Goal: Task Accomplishment & Management: Use online tool/utility

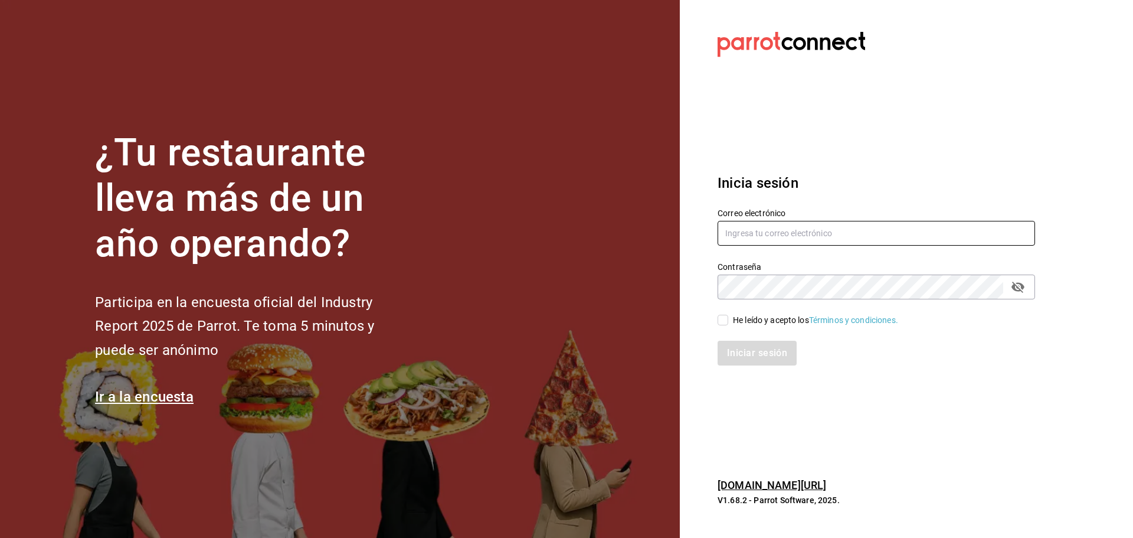
type input "laura_sampayo65@hotmail.com"
click at [724, 326] on div "Iniciar sesión" at bounding box center [869, 345] width 332 height 39
click at [724, 319] on input "He leído y acepto los Términos y condiciones." at bounding box center [723, 320] width 11 height 11
checkbox input "true"
click at [765, 353] on button "Iniciar sesión" at bounding box center [758, 353] width 80 height 25
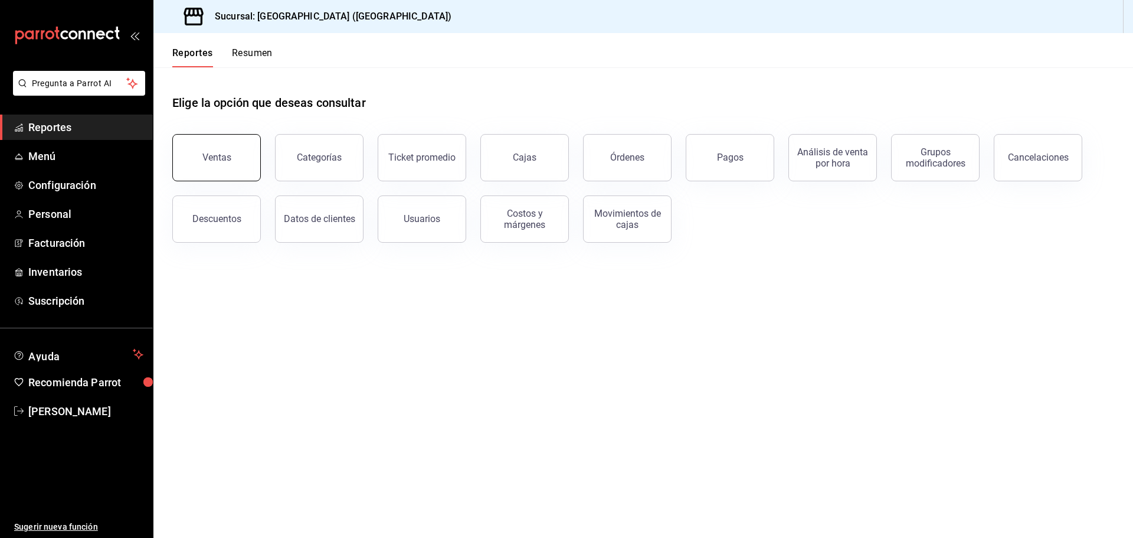
click at [220, 169] on button "Ventas" at bounding box center [216, 157] width 89 height 47
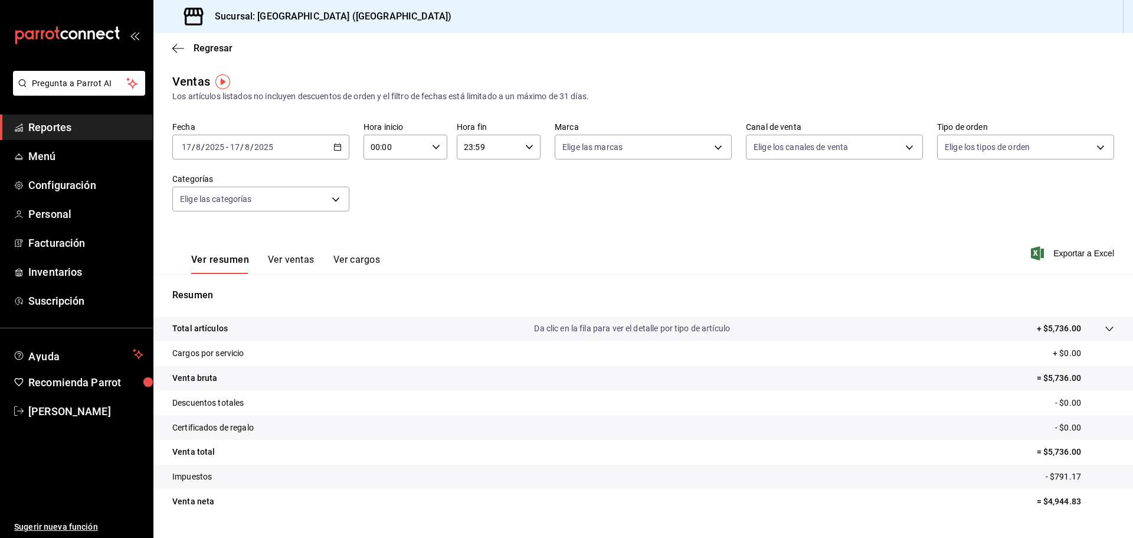
click at [331, 150] on div "[DATE] [DATE] - [DATE] [DATE]" at bounding box center [260, 147] width 177 height 25
click at [210, 210] on span "Ayer" at bounding box center [227, 209] width 91 height 12
click at [1061, 257] on span "Exportar a Excel" at bounding box center [1073, 253] width 81 height 14
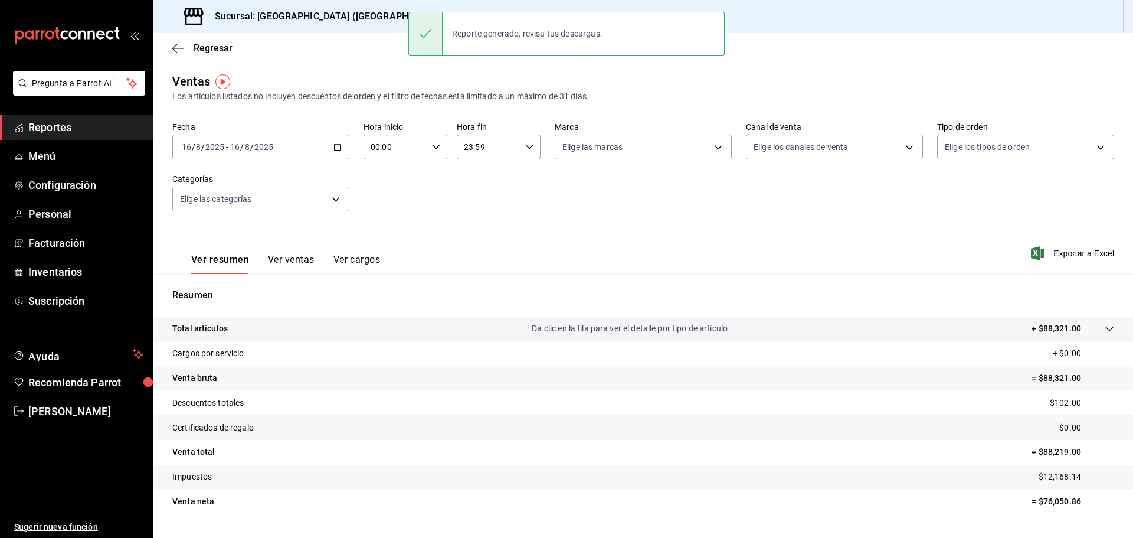
click at [341, 149] on div "[DATE] [DATE] - [DATE] [DATE]" at bounding box center [260, 147] width 177 height 25
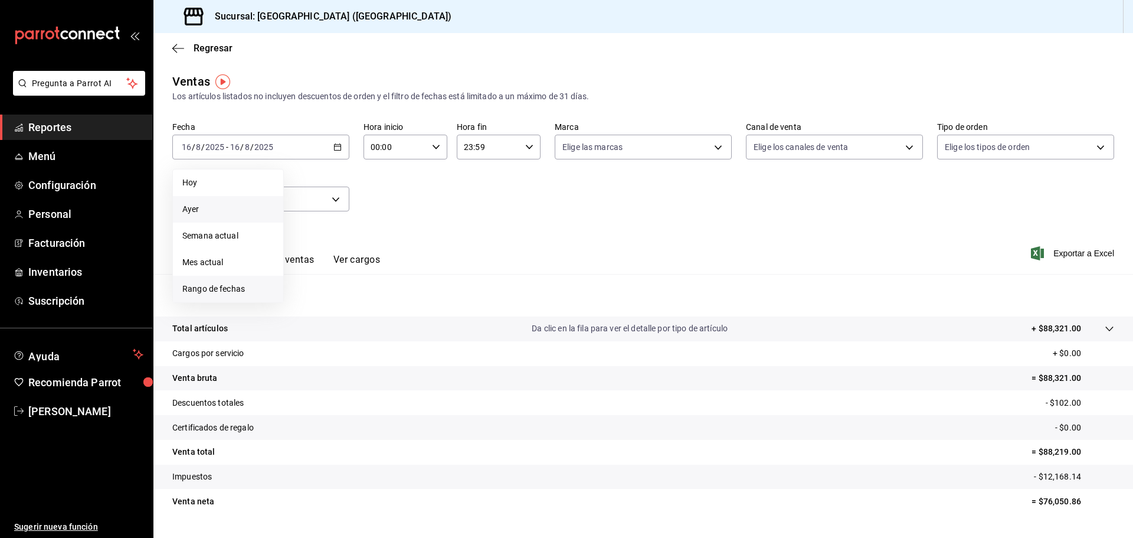
click at [205, 287] on span "Rango de fechas" at bounding box center [227, 289] width 91 height 12
click at [394, 279] on abbr "15" at bounding box center [392, 277] width 8 height 8
click at [394, 279] on div "Resumen Total artículos Da clic en la fila para ver el detalle por tipo de artí…" at bounding box center [643, 401] width 980 height 254
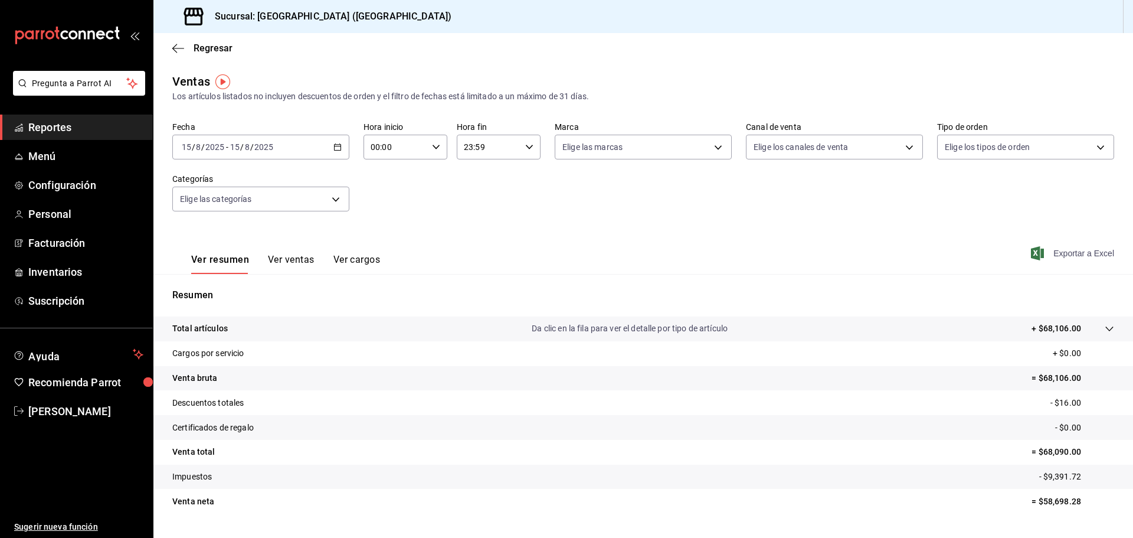
drag, startPoint x: 1083, startPoint y: 244, endPoint x: 1084, endPoint y: 251, distance: 7.1
click at [1083, 250] on div "Ver resumen Ver ventas Ver cargos Exportar a Excel" at bounding box center [643, 249] width 980 height 48
click at [1084, 255] on span "Exportar a Excel" at bounding box center [1073, 253] width 81 height 14
